Goal: Task Accomplishment & Management: Manage account settings

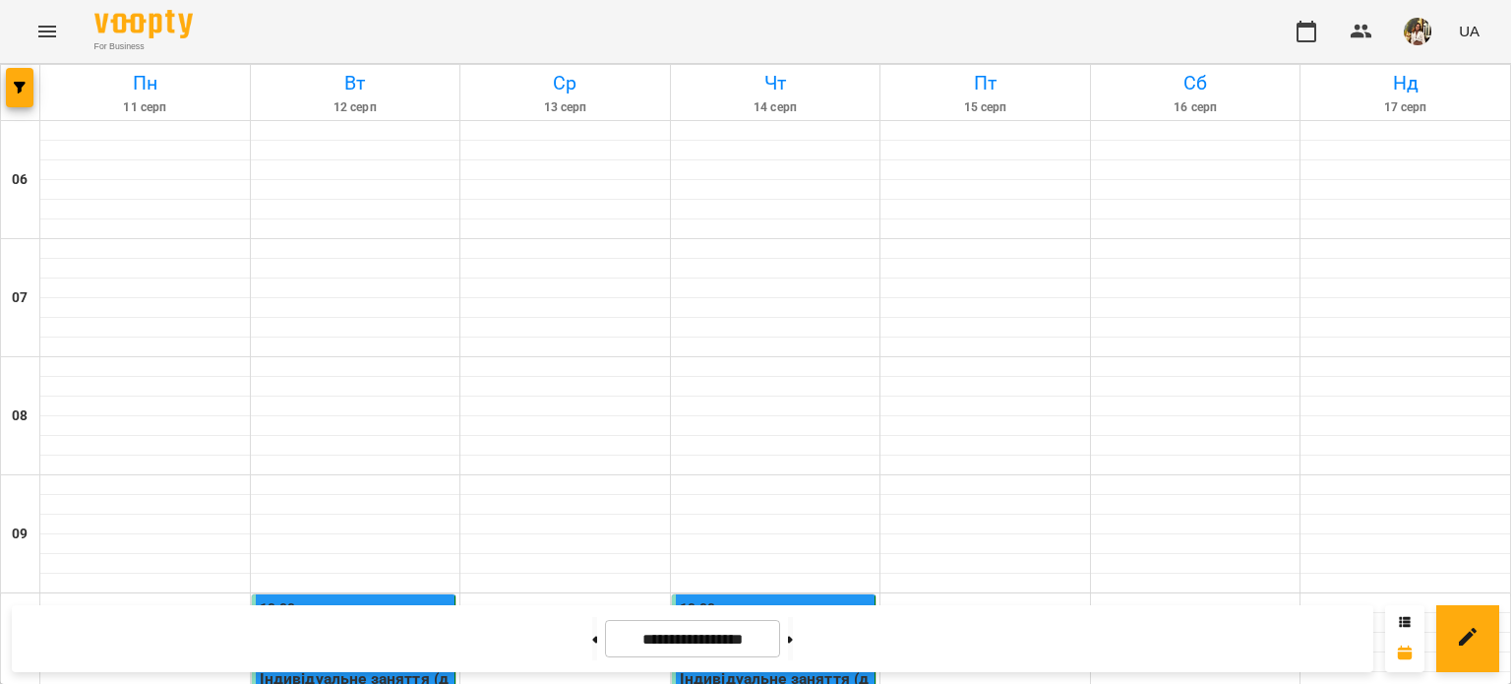
scroll to position [1279, 0]
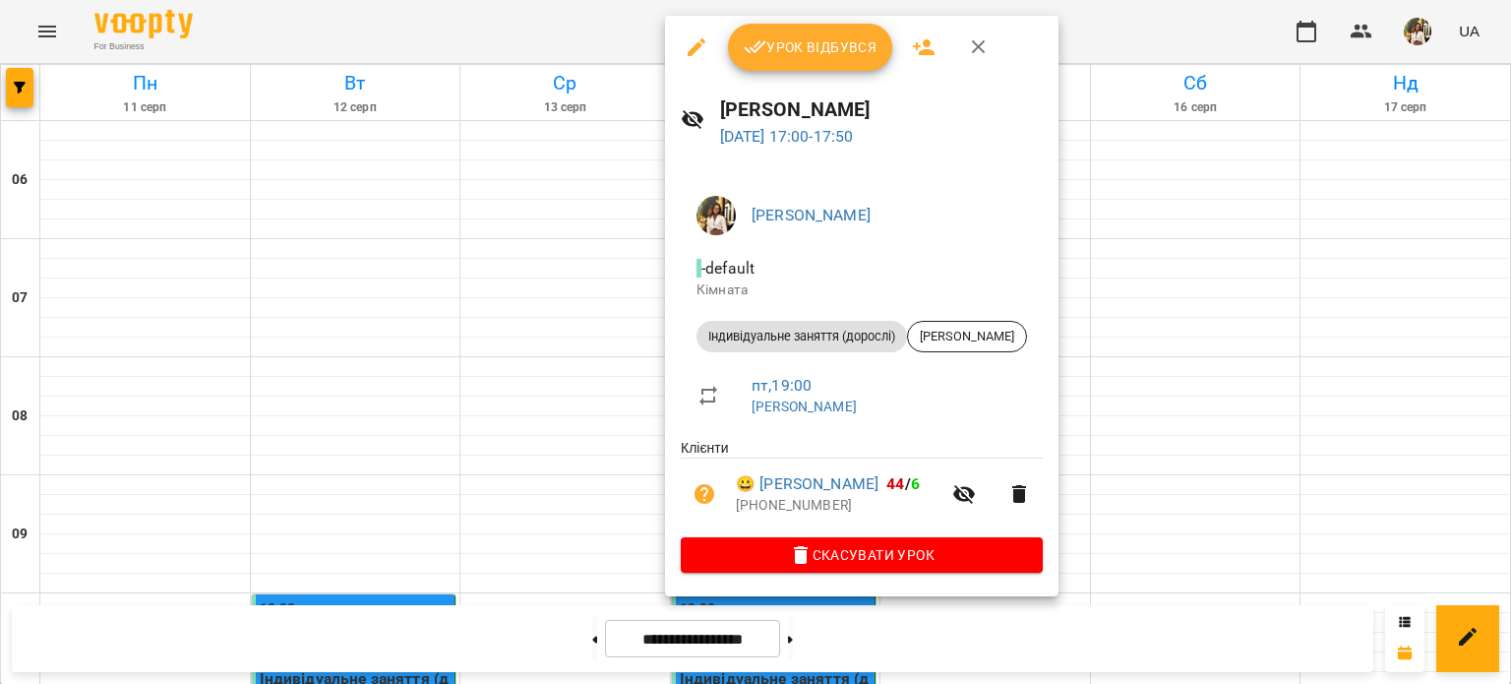
click at [810, 48] on span "Урок відбувся" at bounding box center [811, 47] width 134 height 24
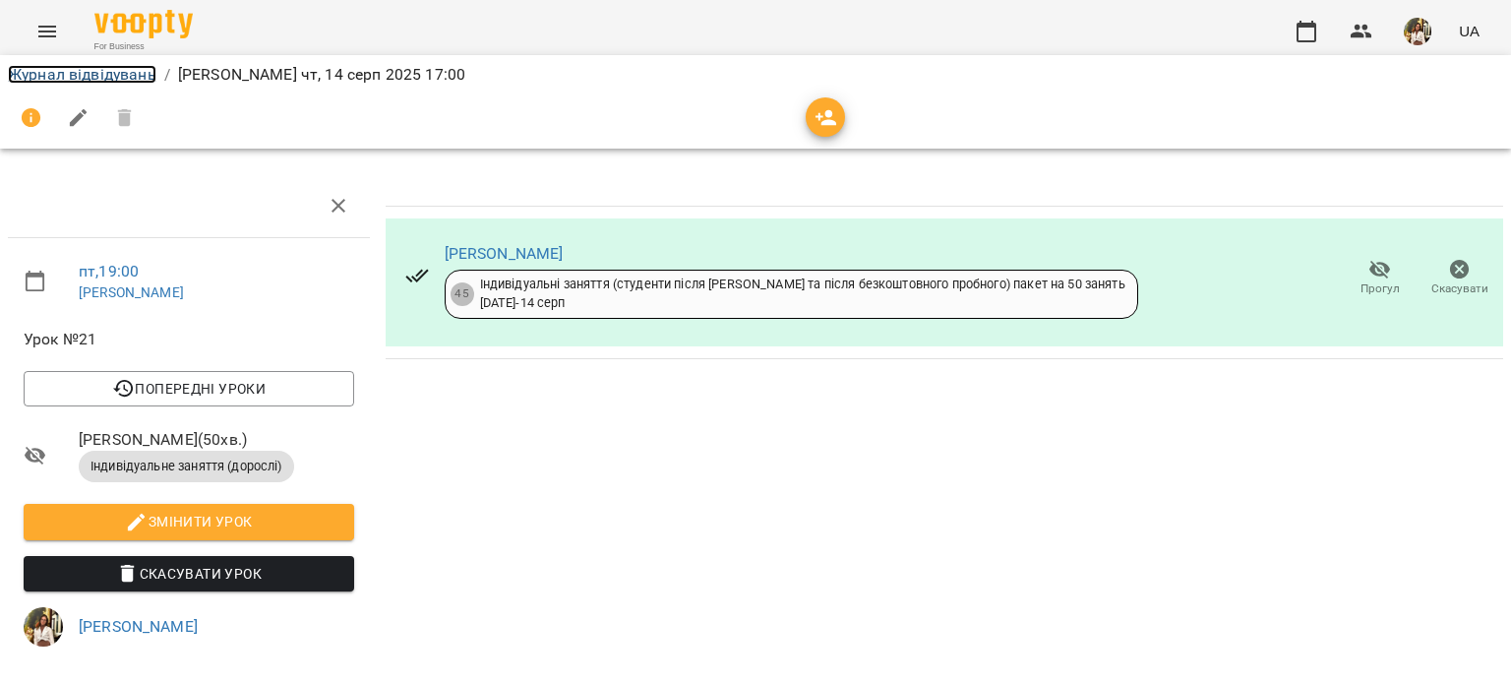
click at [63, 75] on link "Журнал відвідувань" at bounding box center [82, 74] width 149 height 19
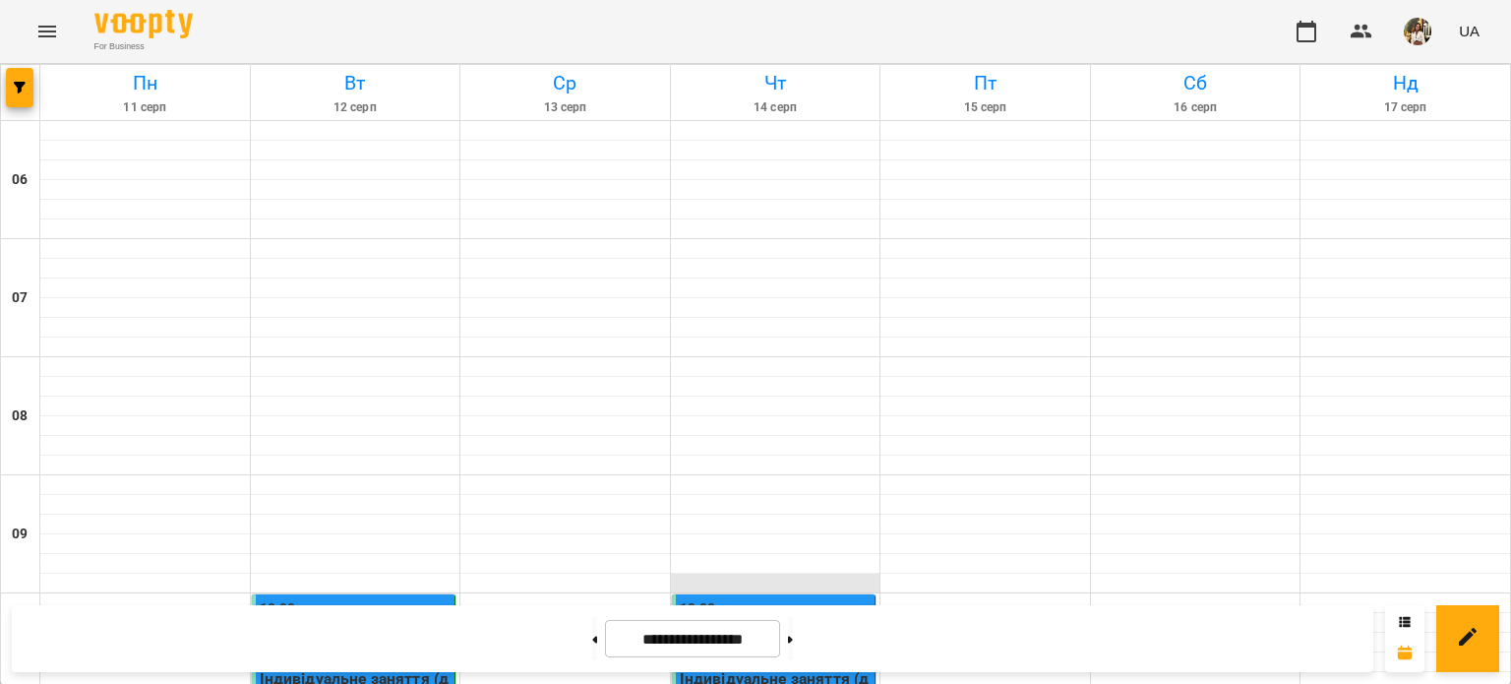
scroll to position [1279, 0]
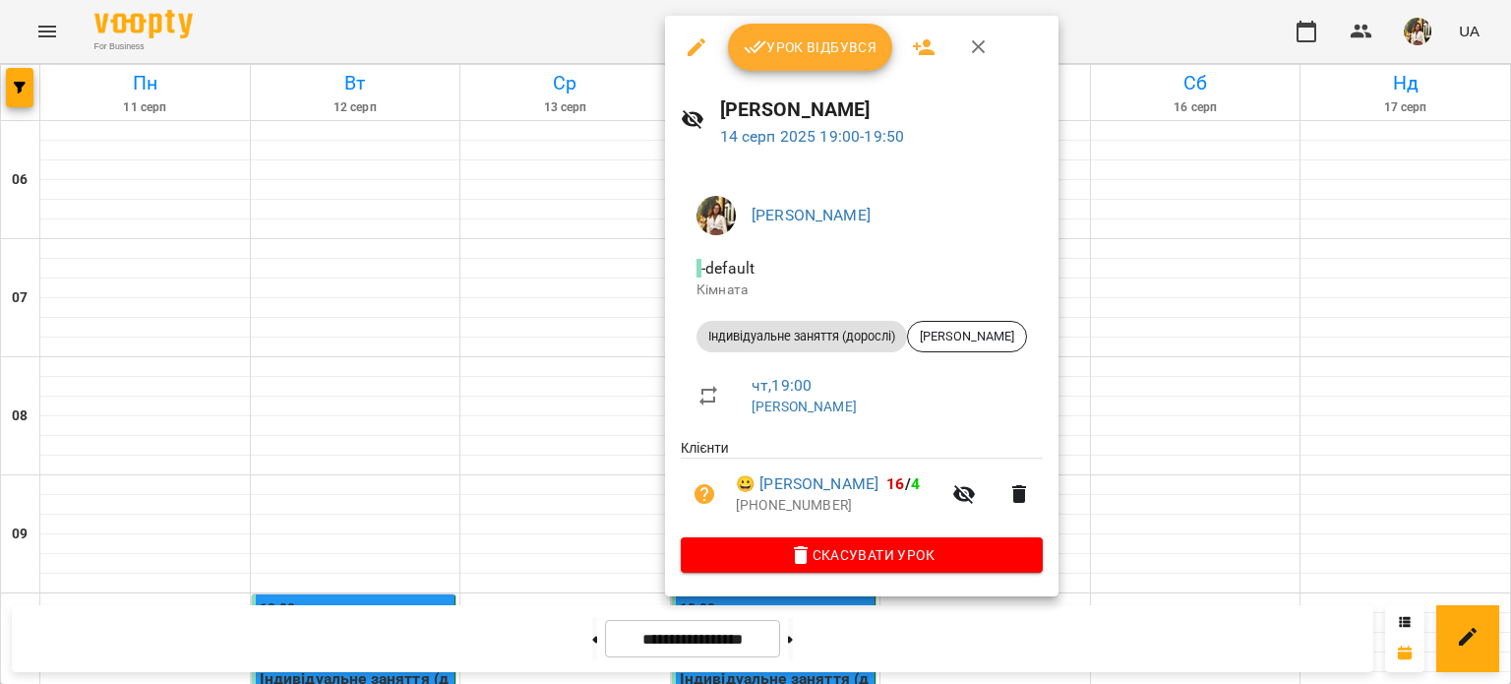
click at [791, 51] on span "Урок відбувся" at bounding box center [811, 47] width 134 height 24
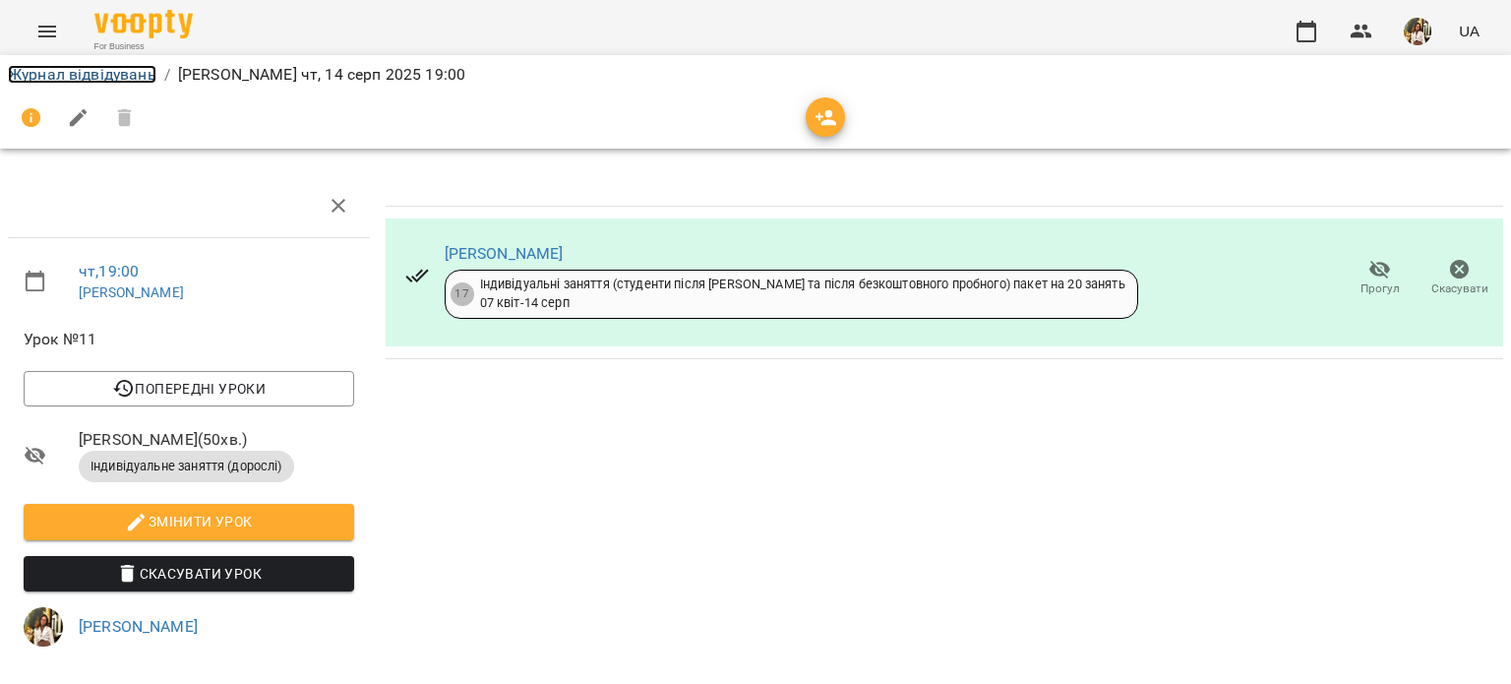
click at [114, 80] on link "Журнал відвідувань" at bounding box center [82, 74] width 149 height 19
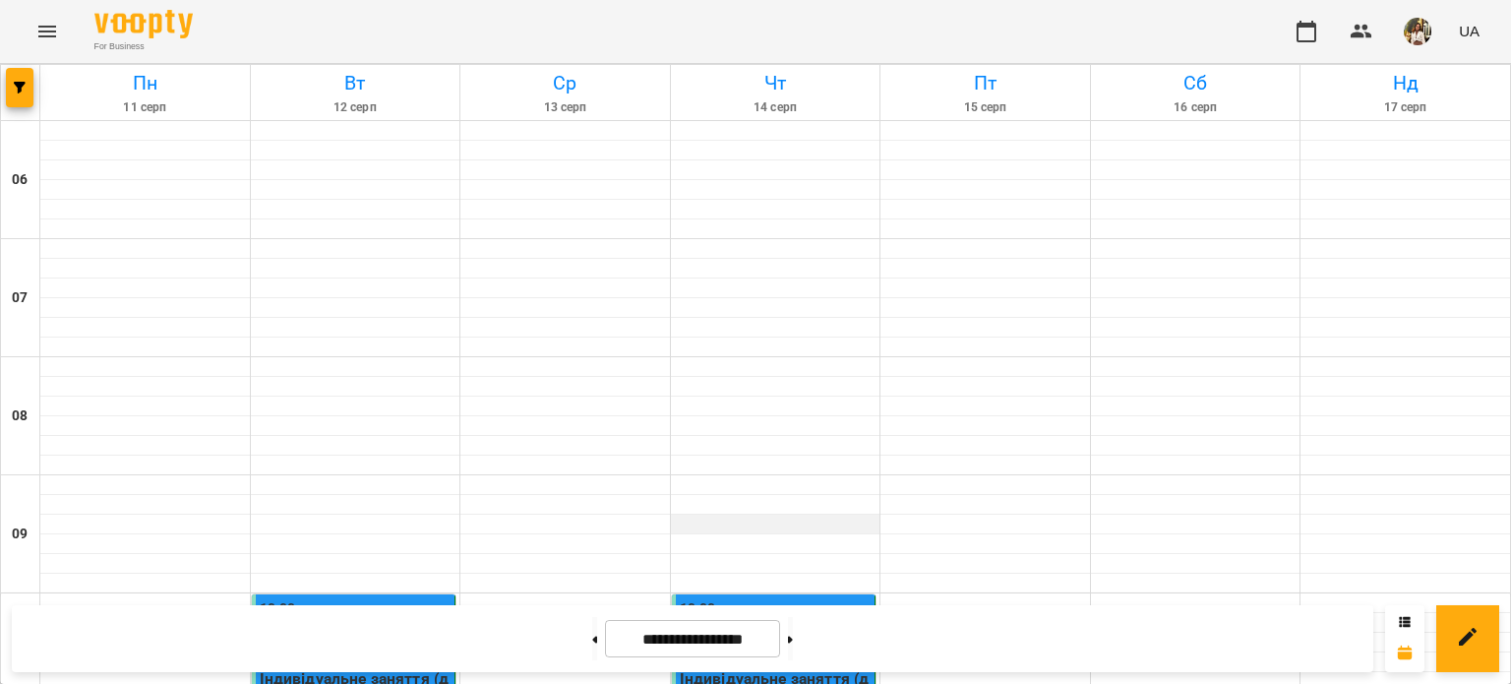
scroll to position [1433, 0]
